Goal: Find specific page/section: Find specific page/section

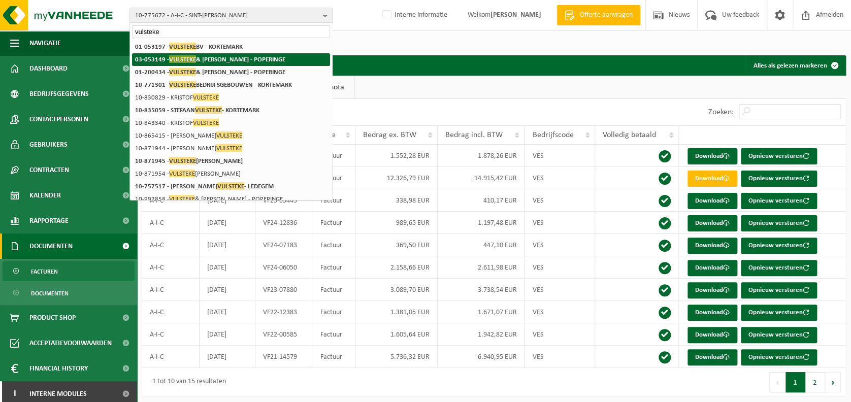
type input "vulsteke"
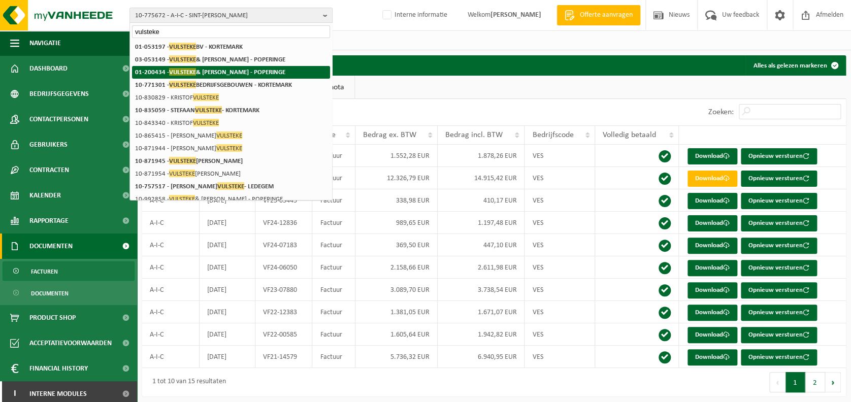
click at [272, 66] on li "01-200434 - VULSTEKE & VERBEKE - POPERINGE" at bounding box center [231, 72] width 198 height 13
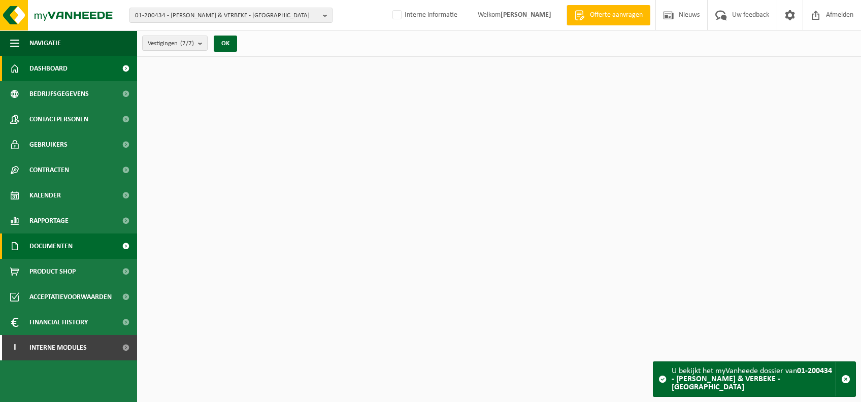
click at [61, 248] on span "Documenten" at bounding box center [50, 246] width 43 height 25
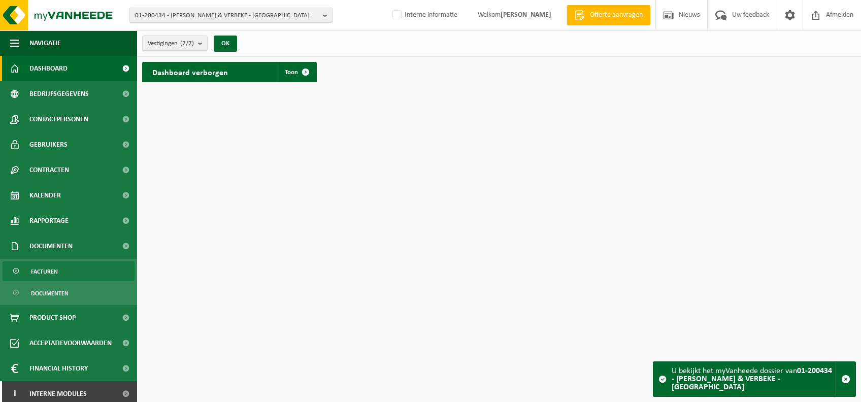
click at [77, 269] on link "Facturen" at bounding box center [69, 271] width 132 height 19
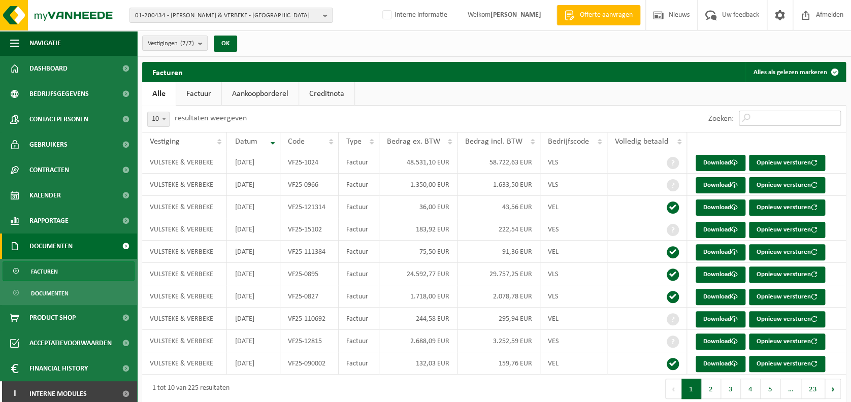
click at [776, 120] on input "Zoeken:" at bounding box center [790, 118] width 102 height 15
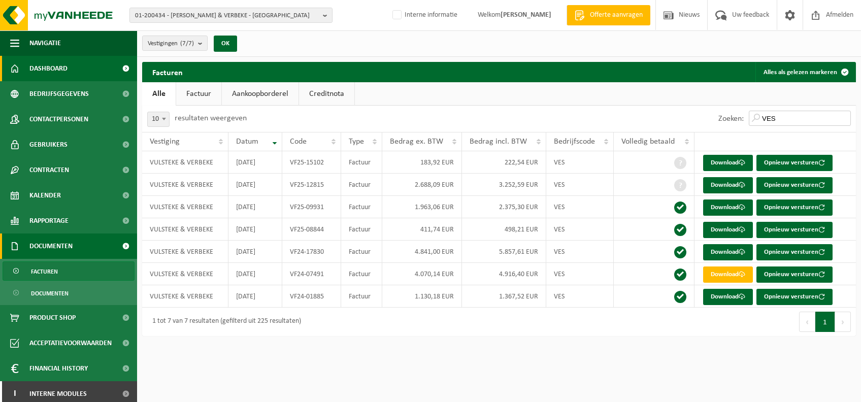
type input "VES"
click at [13, 65] on span at bounding box center [14, 68] width 9 height 25
